Goal: Task Accomplishment & Management: Manage account settings

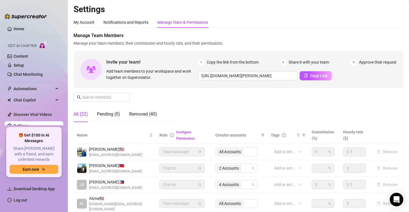
click at [14, 128] on link "Settings" at bounding box center [21, 126] width 15 height 5
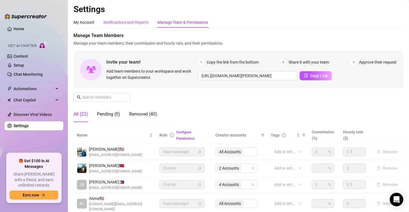
click at [127, 20] on div "Notifications and Reports" at bounding box center [126, 22] width 45 height 6
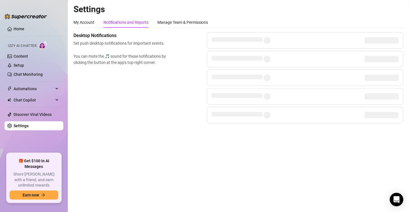
click at [127, 20] on div "Notifications and Reports" at bounding box center [126, 22] width 45 height 6
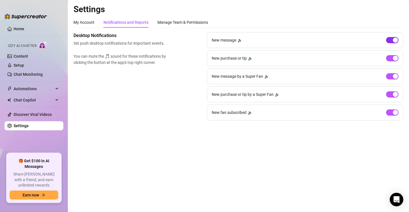
click at [394, 40] on div "button" at bounding box center [395, 40] width 5 height 5
click at [397, 57] on div "button" at bounding box center [395, 58] width 5 height 5
click at [395, 76] on div "button" at bounding box center [395, 76] width 5 height 5
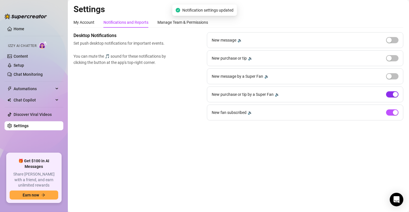
click at [391, 95] on span "button" at bounding box center [392, 94] width 12 height 6
click at [395, 116] on div "New fan subscribed 🔉" at bounding box center [305, 113] width 197 height 16
click at [395, 112] on div "button" at bounding box center [395, 112] width 5 height 5
